Goal: Find specific page/section: Find specific page/section

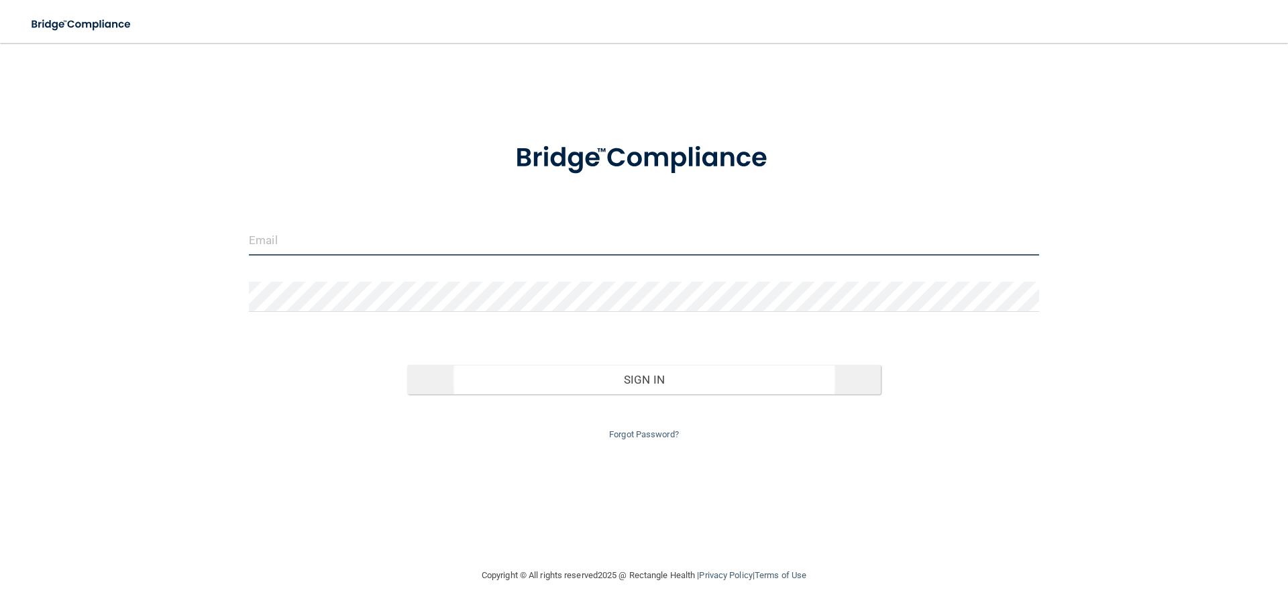
type input "[EMAIL_ADDRESS][DOMAIN_NAME]"
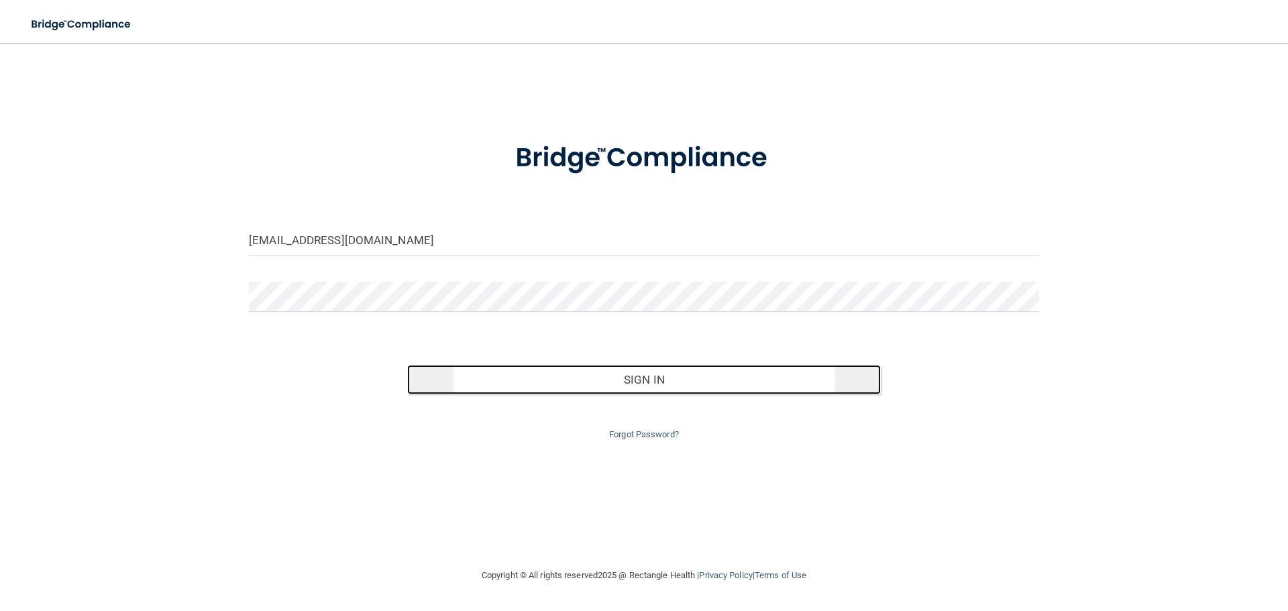
click at [661, 380] on button "Sign In" at bounding box center [644, 380] width 474 height 30
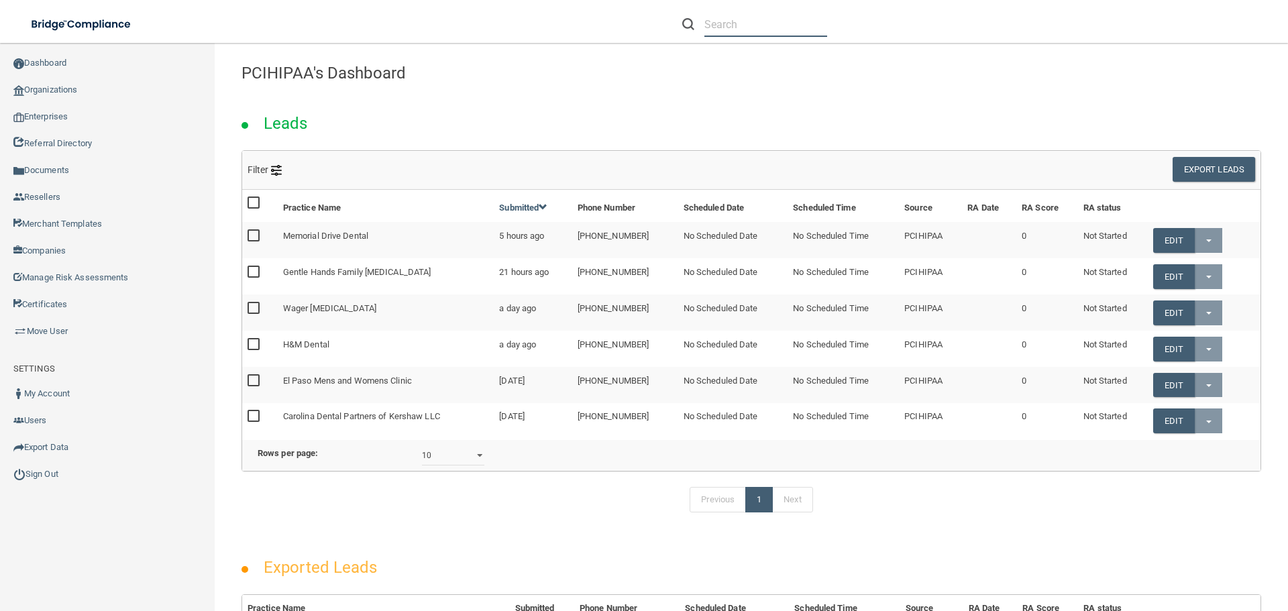
click at [744, 18] on input "text" at bounding box center [766, 24] width 123 height 25
paste input "Dental Arts and Wellness"
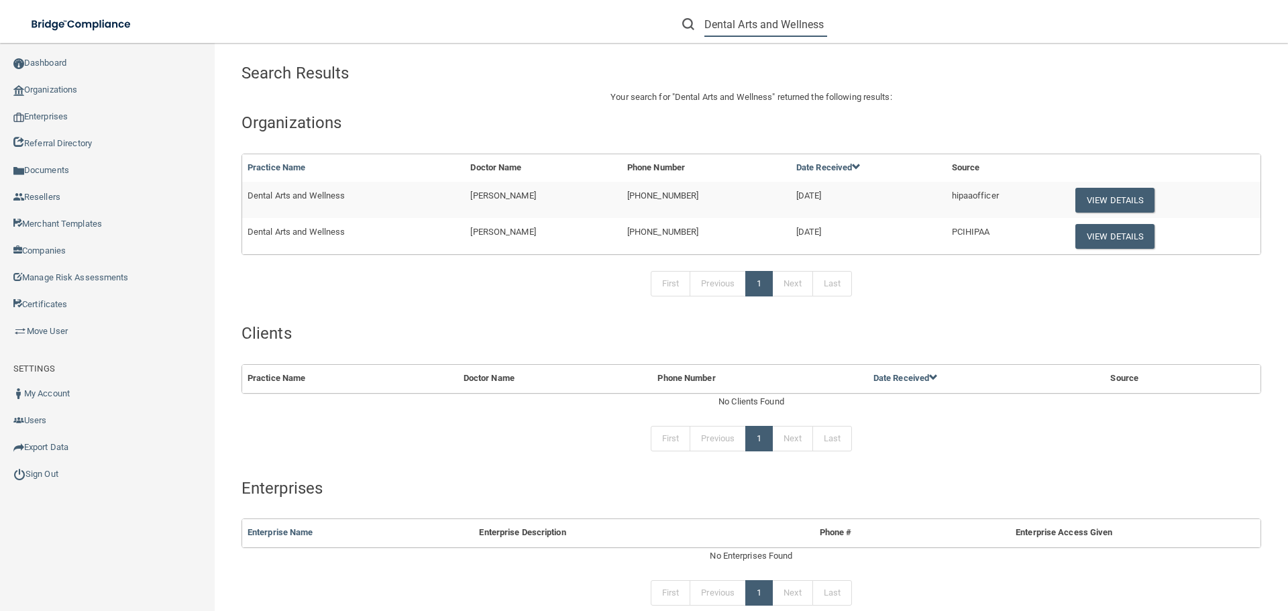
type input "Dental Arts and Wellness"
drag, startPoint x: 551, startPoint y: 197, endPoint x: 466, endPoint y: 199, distance: 84.6
click at [466, 199] on td "[PERSON_NAME]" at bounding box center [543, 200] width 156 height 36
copy span "[PERSON_NAME]"
click at [1112, 239] on button "View Details" at bounding box center [1115, 236] width 79 height 25
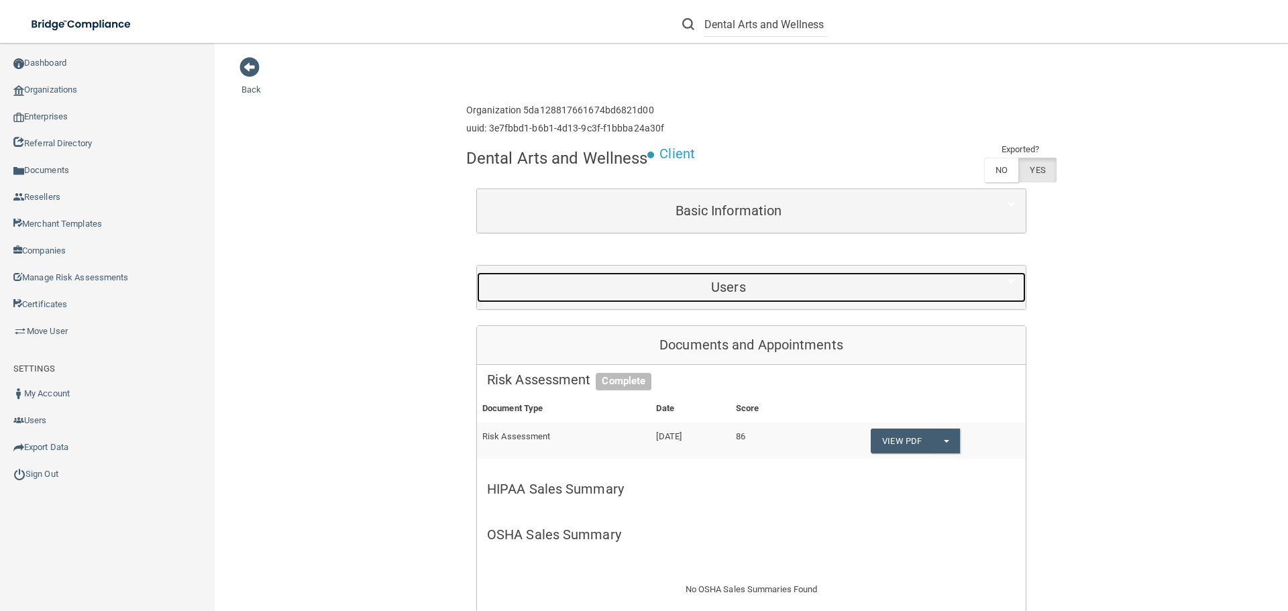
click at [725, 282] on h5 "Users" at bounding box center [728, 287] width 483 height 15
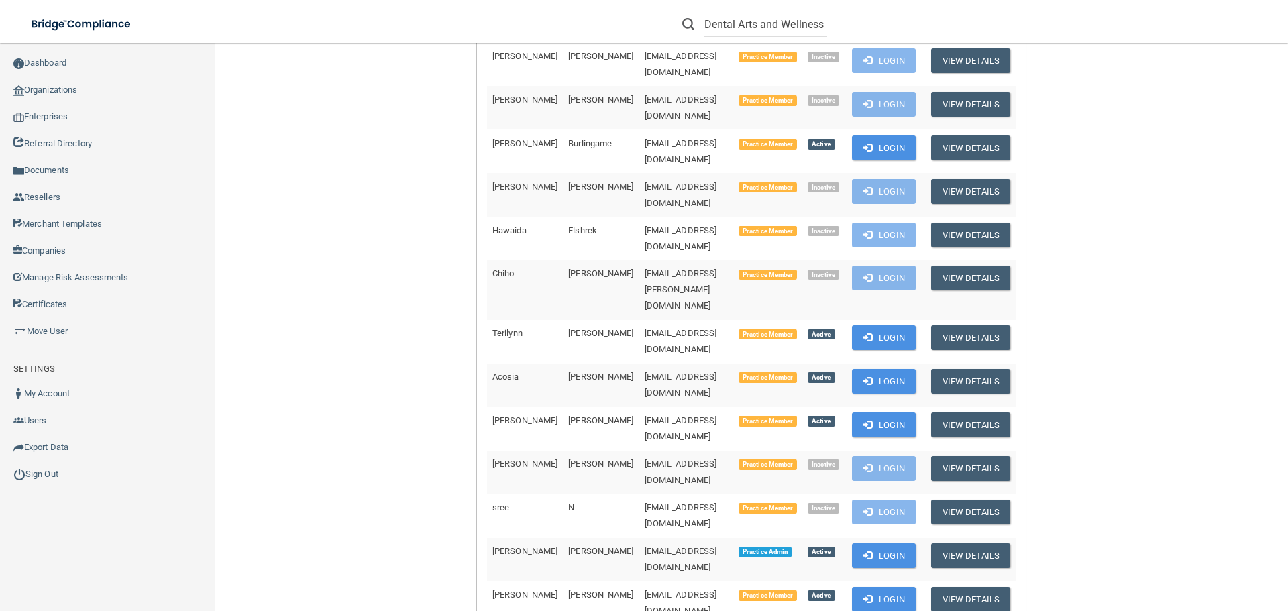
scroll to position [537, 0]
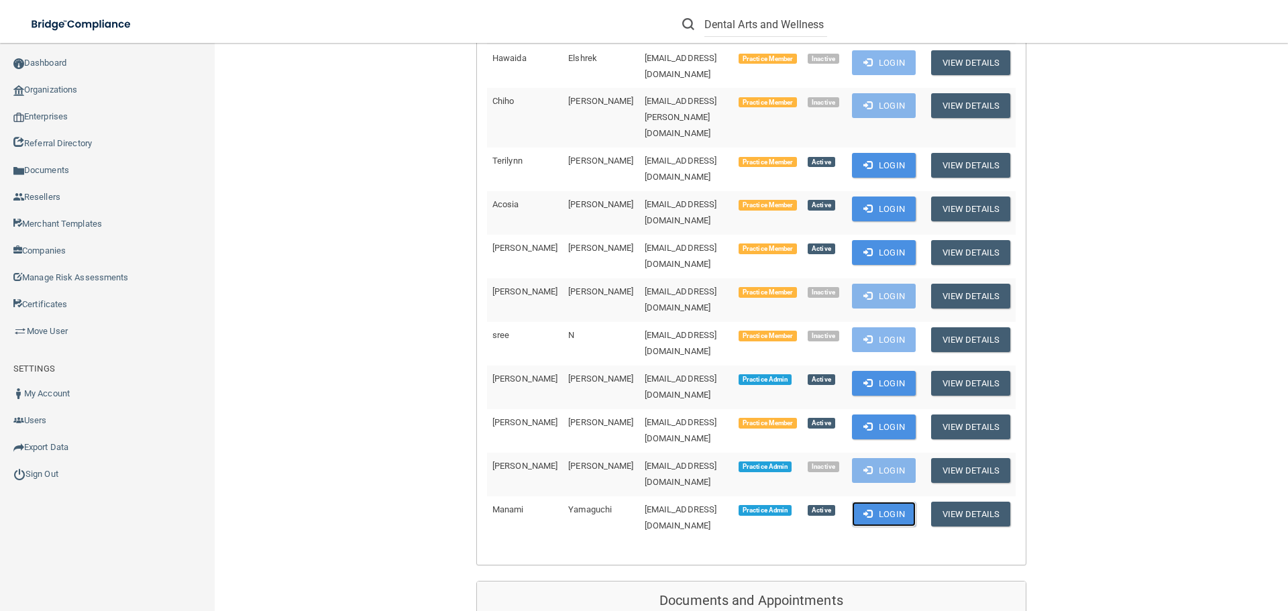
click at [890, 502] on button "Login" at bounding box center [884, 514] width 64 height 25
drag, startPoint x: 733, startPoint y: 385, endPoint x: 589, endPoint y: 381, distance: 144.3
click at [640, 497] on td "[EMAIL_ADDRESS][DOMAIN_NAME]" at bounding box center [687, 518] width 94 height 43
copy span "[EMAIL_ADDRESS][DOMAIN_NAME]"
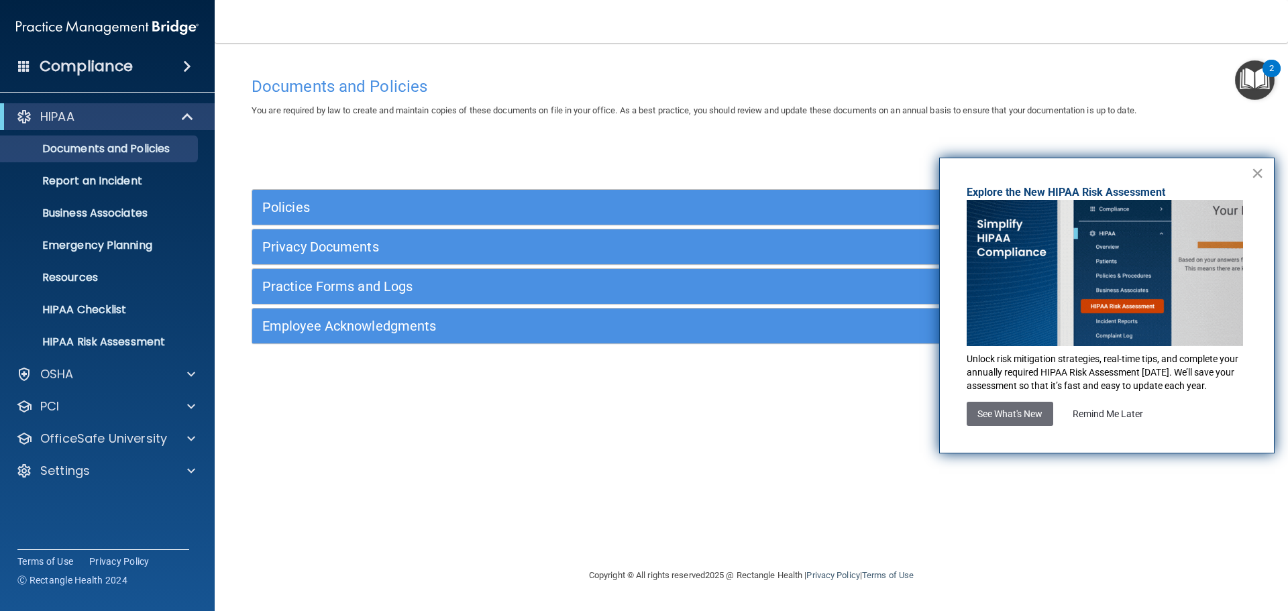
click at [1257, 171] on button "×" at bounding box center [1258, 172] width 13 height 21
